Goal: Obtain resource: Download file/media

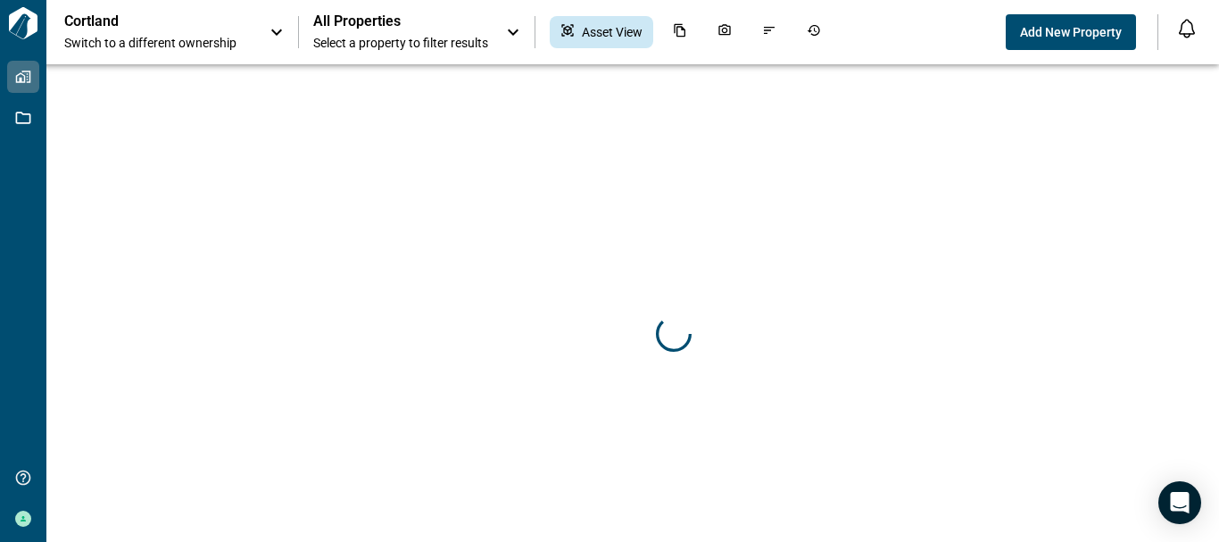
click at [458, 25] on span "All Properties" at bounding box center [400, 21] width 175 height 18
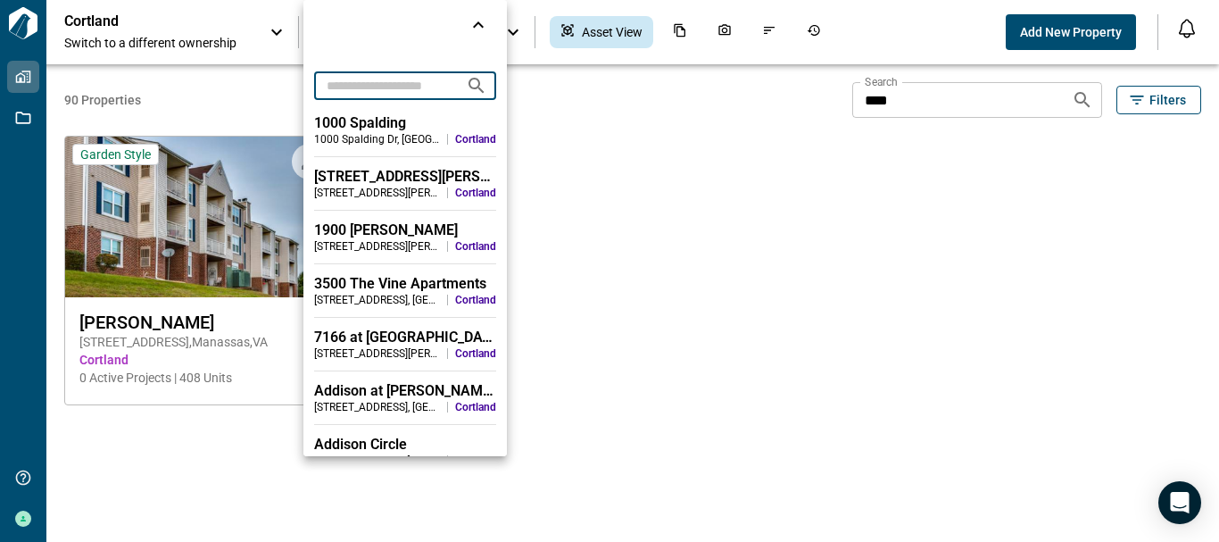
click at [420, 88] on input "text" at bounding box center [382, 85] width 137 height 33
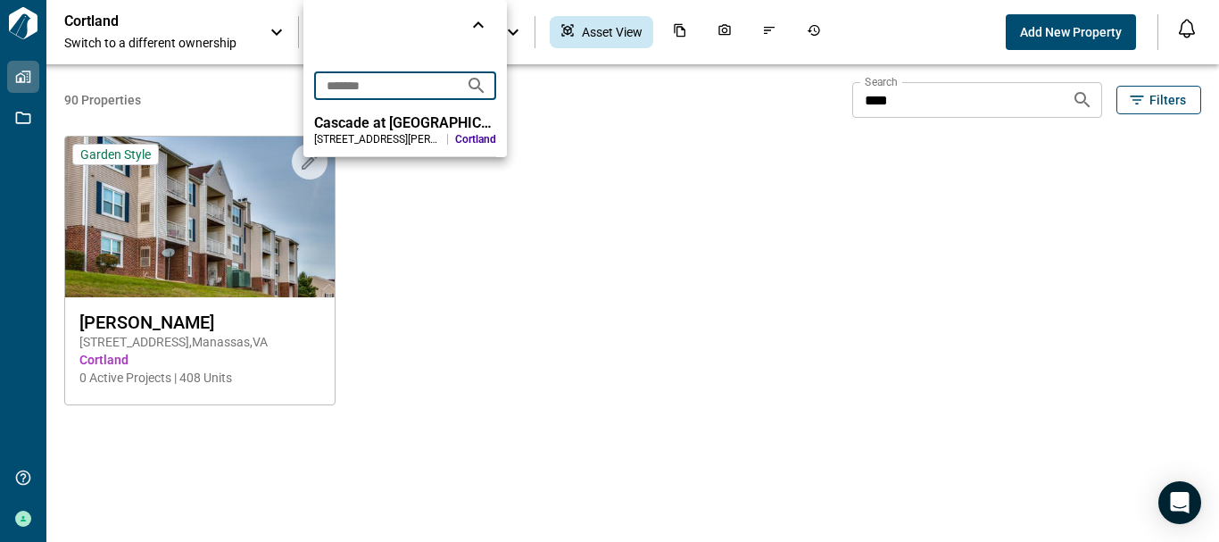
type input "*******"
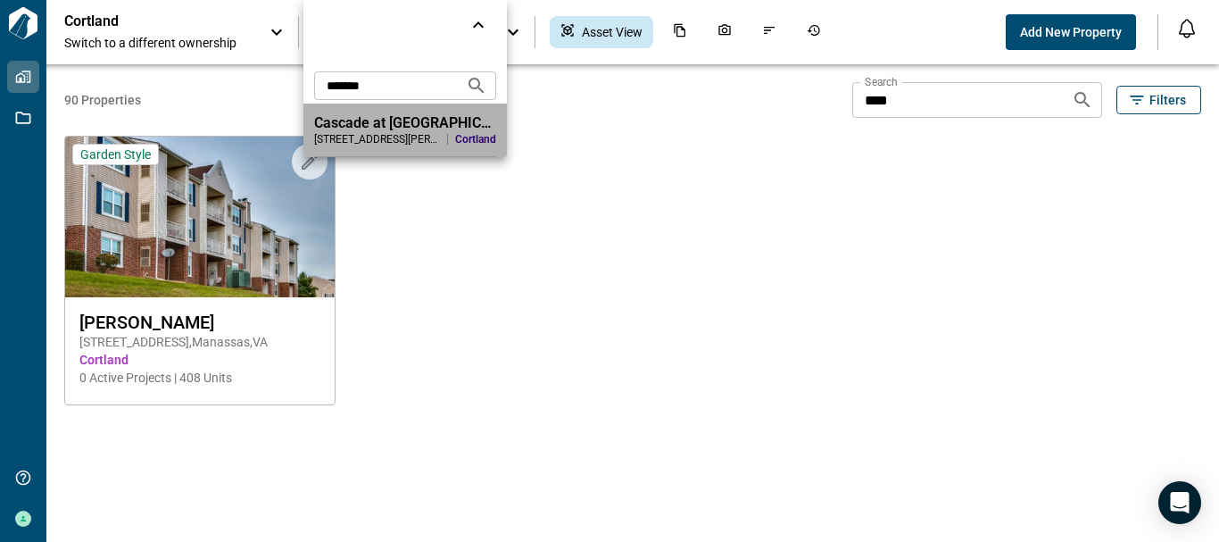
click at [401, 126] on div "Cascade at [GEOGRAPHIC_DATA]" at bounding box center [405, 123] width 182 height 18
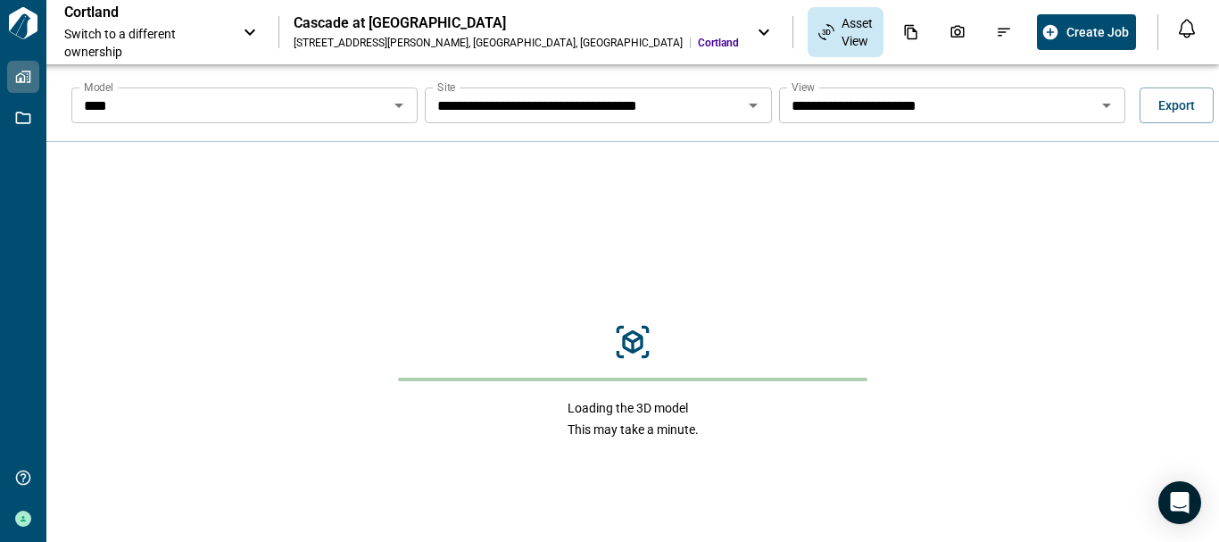
drag, startPoint x: 400, startPoint y: 99, endPoint x: 406, endPoint y: 106, distance: 9.5
click at [401, 99] on icon "Open" at bounding box center [398, 105] width 21 height 21
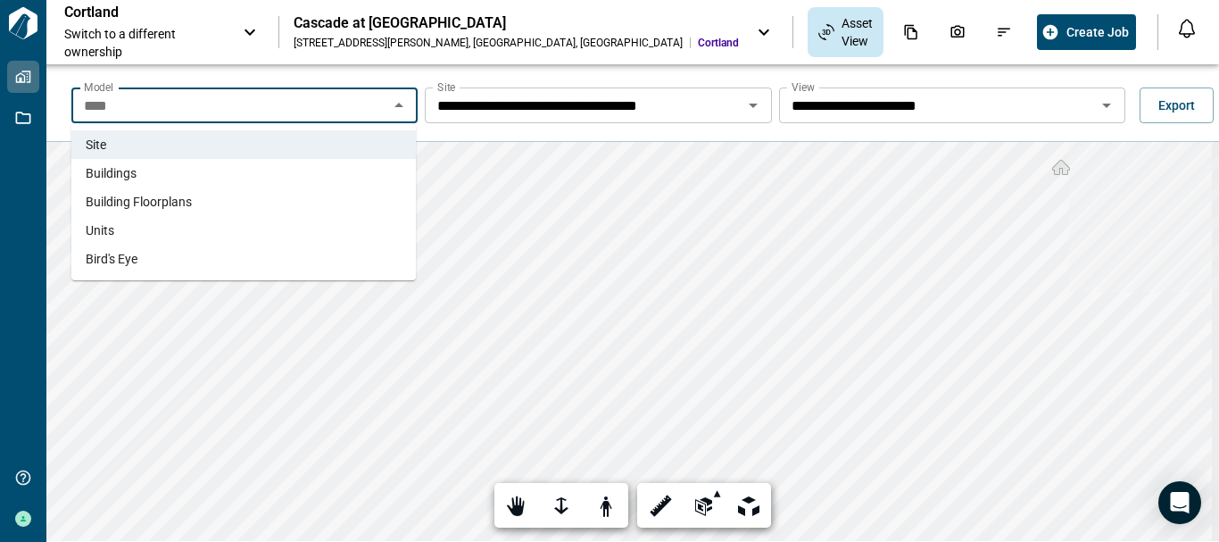
click at [362, 173] on li "Buildings" at bounding box center [243, 173] width 345 height 29
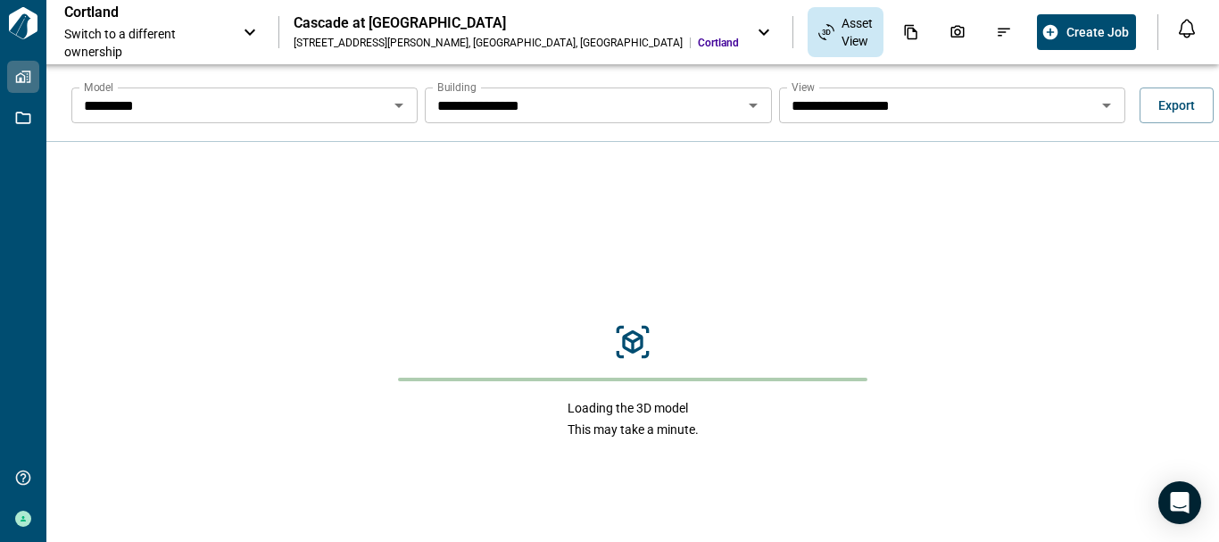
click at [839, 112] on input "**********" at bounding box center [938, 105] width 306 height 25
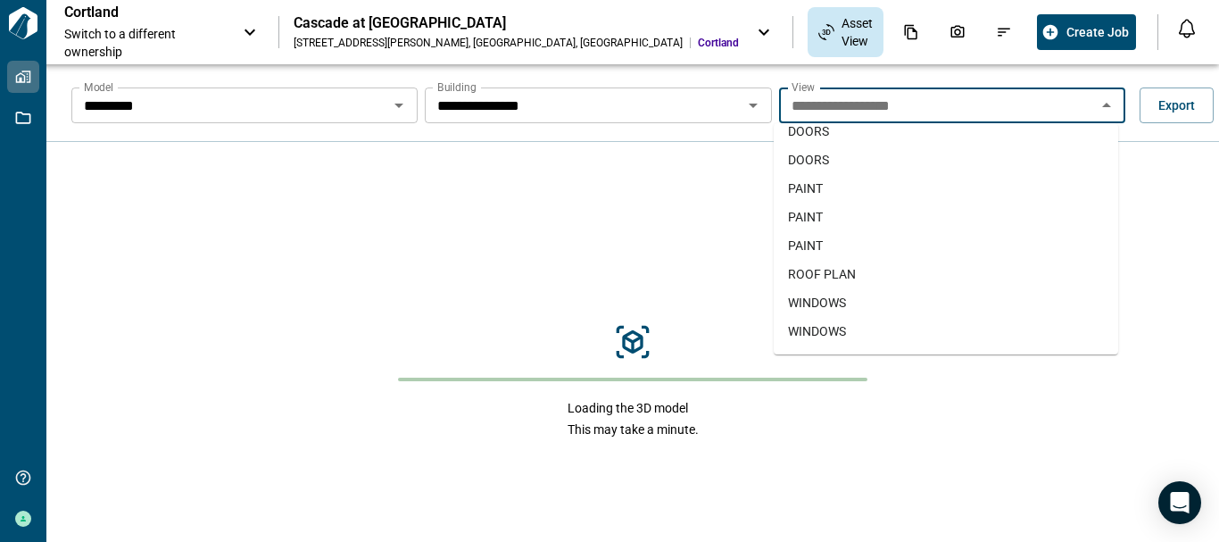
scroll to position [212, 0]
click at [853, 237] on li "ROOF PLAN" at bounding box center [946, 247] width 345 height 29
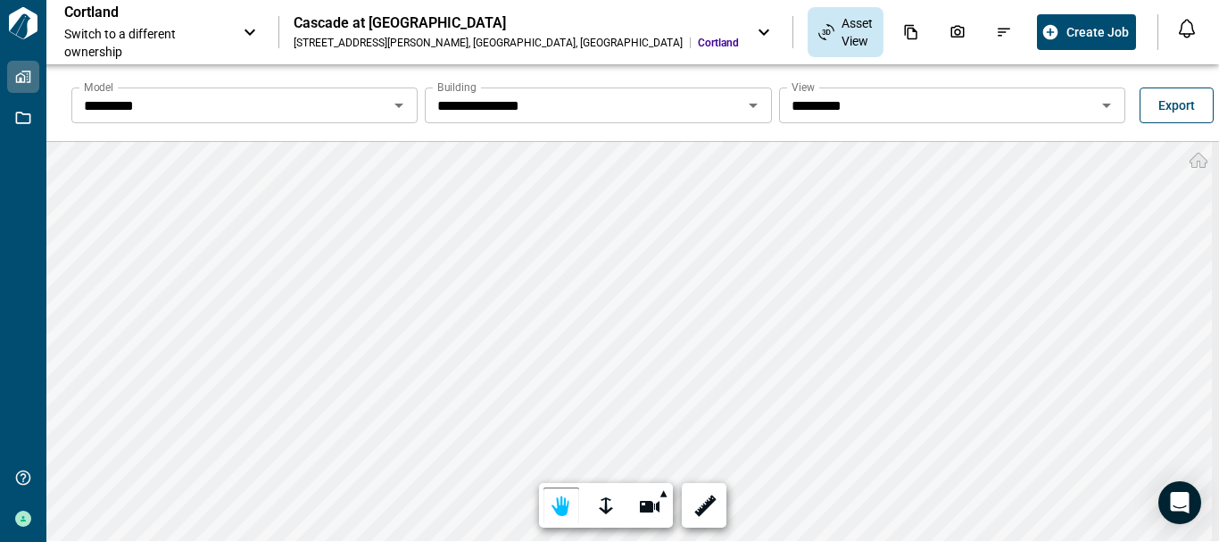
click at [1148, 103] on button "Export" at bounding box center [1177, 105] width 74 height 36
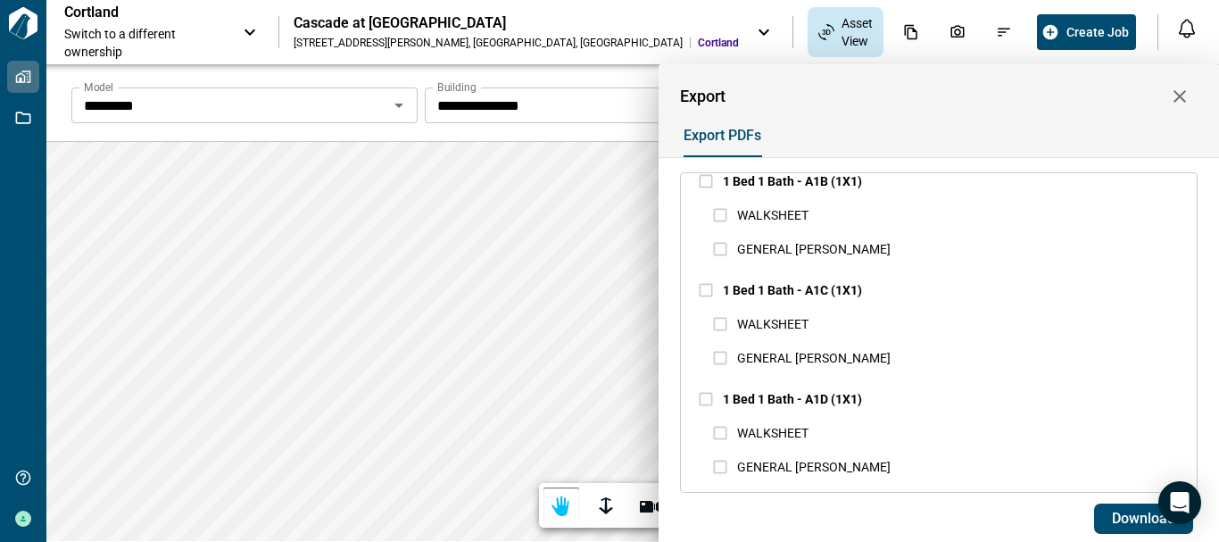
scroll to position [1696, 0]
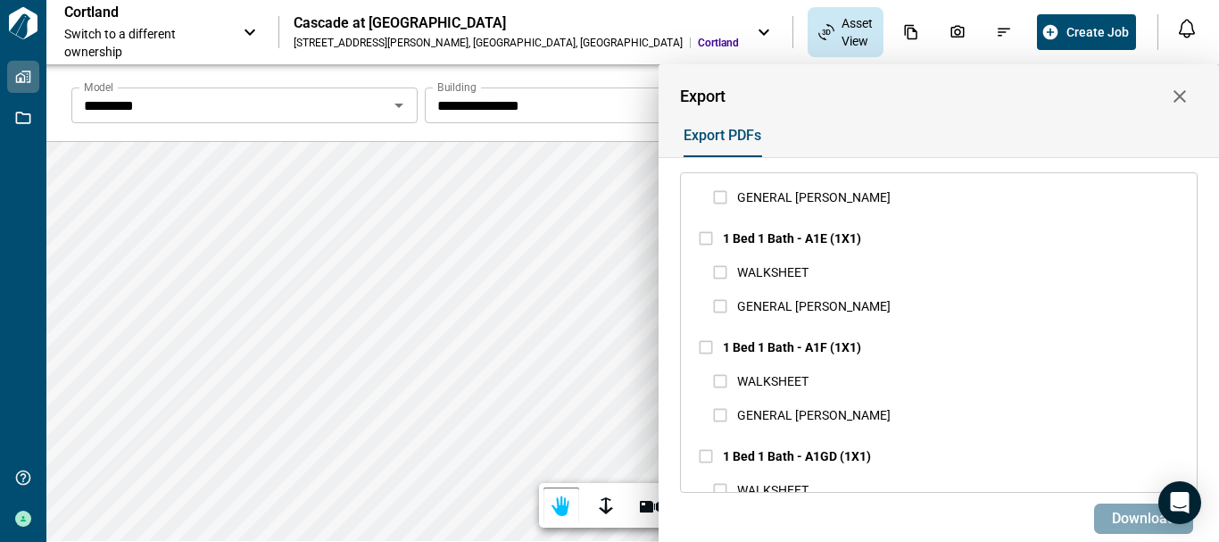
click at [1131, 508] on button "Download" at bounding box center [1143, 518] width 99 height 30
